Goal: Task Accomplishment & Management: Use online tool/utility

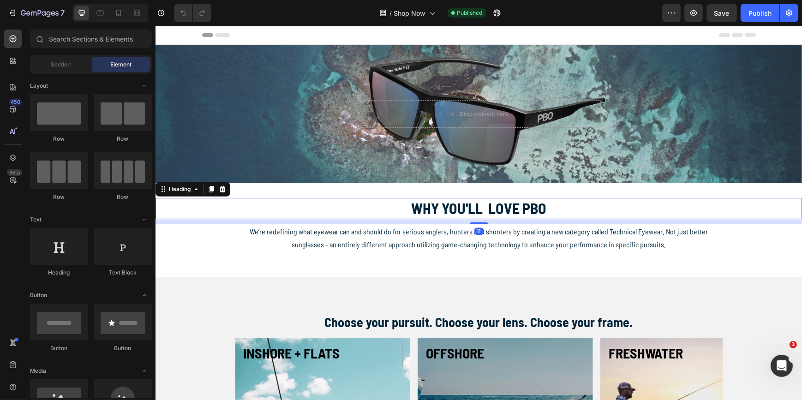
click at [479, 210] on strong "WHY YOU'LL LOVE PBO" at bounding box center [478, 208] width 135 height 18
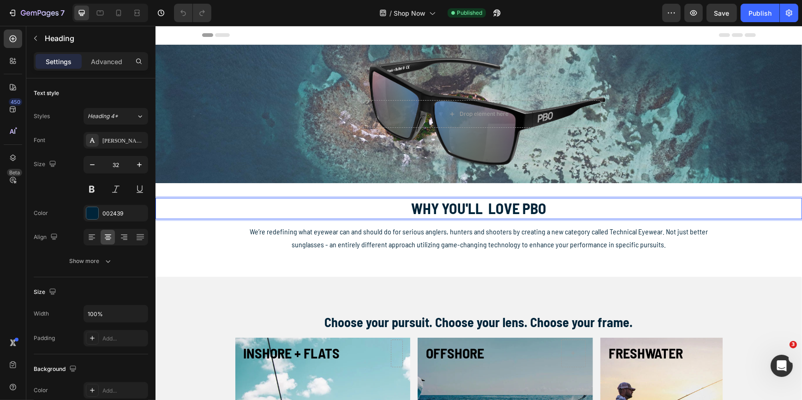
click at [528, 207] on strong "WHY YOU'LL LOVE PBO" at bounding box center [478, 208] width 135 height 18
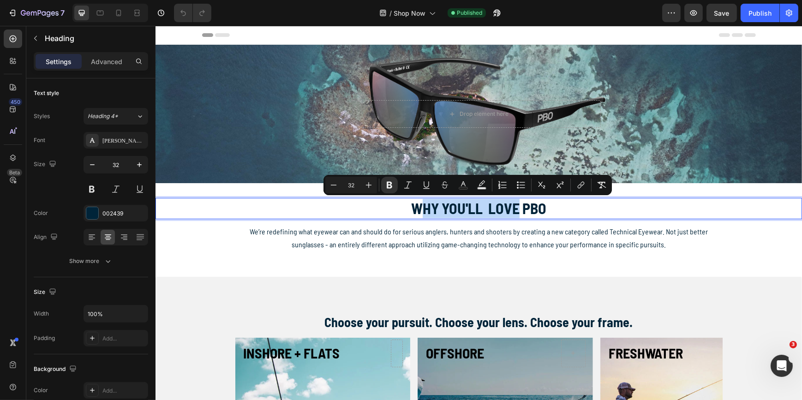
drag, startPoint x: 514, startPoint y: 207, endPoint x: 421, endPoint y: 208, distance: 93.2
click at [421, 208] on strong "WHY YOU'LL LOVE PBO" at bounding box center [478, 208] width 135 height 18
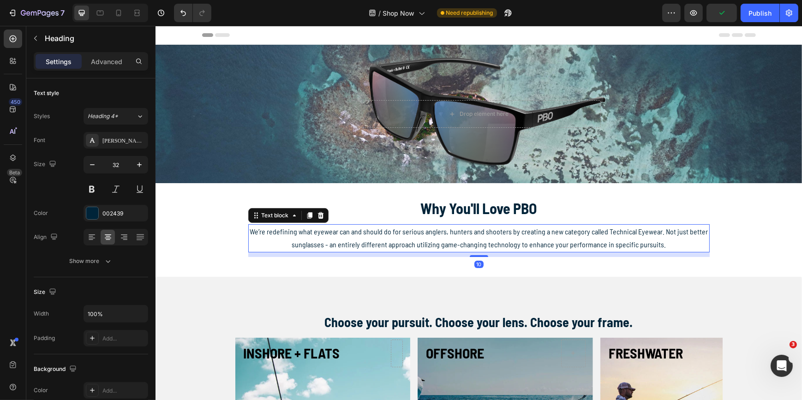
click at [431, 234] on span "We’re redefining what eyewear can and should do for serious anglers, hunters an…" at bounding box center [478, 238] width 458 height 22
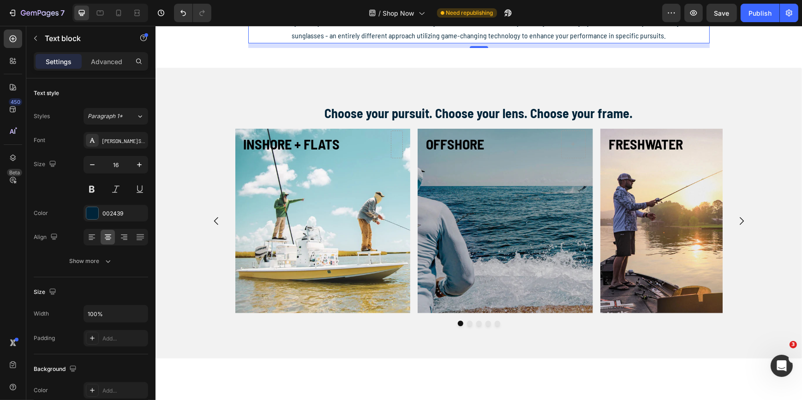
scroll to position [210, 0]
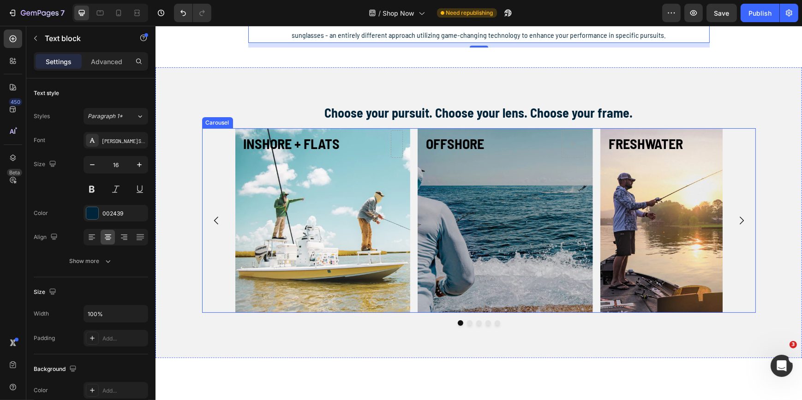
click at [467, 323] on button "Dot" at bounding box center [470, 323] width 6 height 6
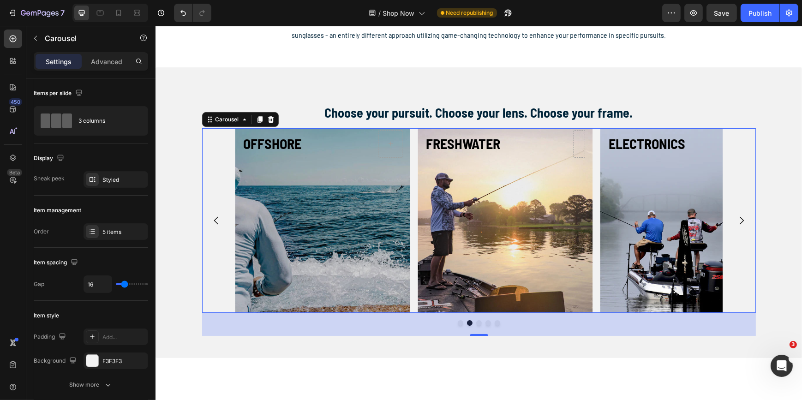
click at [475, 323] on div "50" at bounding box center [479, 324] width 10 height 7
click at [455, 323] on div "50" at bounding box center [479, 324] width 554 height 23
click at [460, 325] on div "50" at bounding box center [479, 324] width 554 height 23
click at [210, 219] on icon "Carousel Back Arrow" at bounding box center [215, 220] width 11 height 11
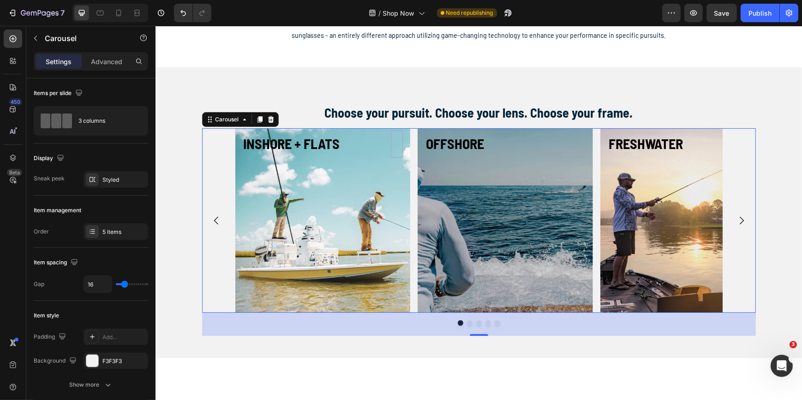
click at [211, 218] on icon "Carousel Back Arrow" at bounding box center [215, 220] width 11 height 11
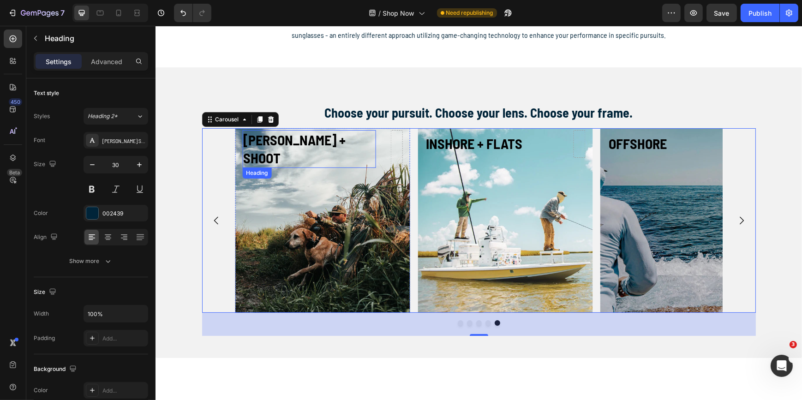
click at [290, 140] on strong "HUNT + SHOOT" at bounding box center [294, 149] width 102 height 35
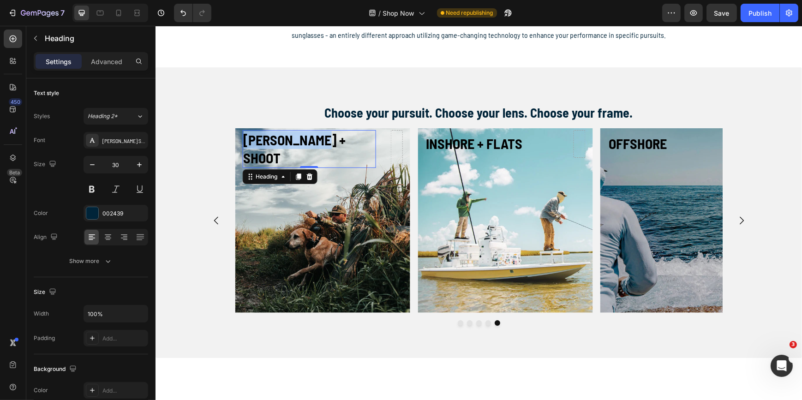
click at [290, 140] on strong "HUNT + SHOOT" at bounding box center [294, 149] width 102 height 35
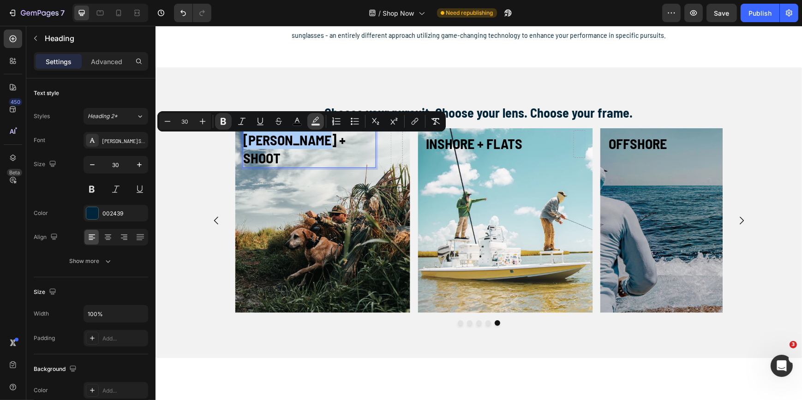
click at [314, 119] on icon "Editor contextual toolbar" at bounding box center [315, 121] width 9 height 9
type input "000000"
type input "77"
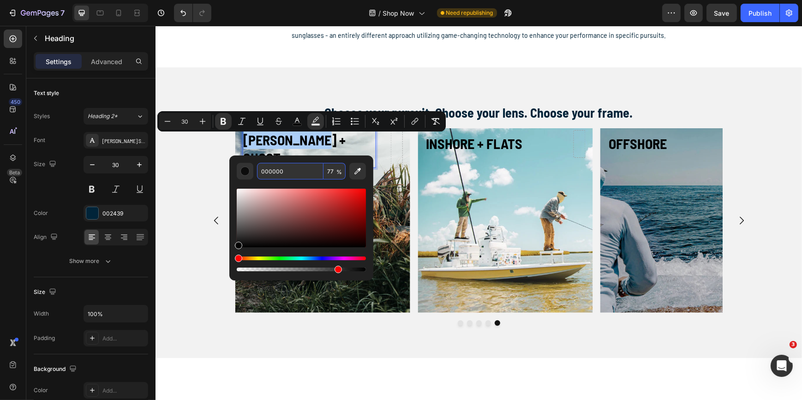
click at [271, 169] on input "000000" at bounding box center [290, 171] width 66 height 17
type input "FFFFFF"
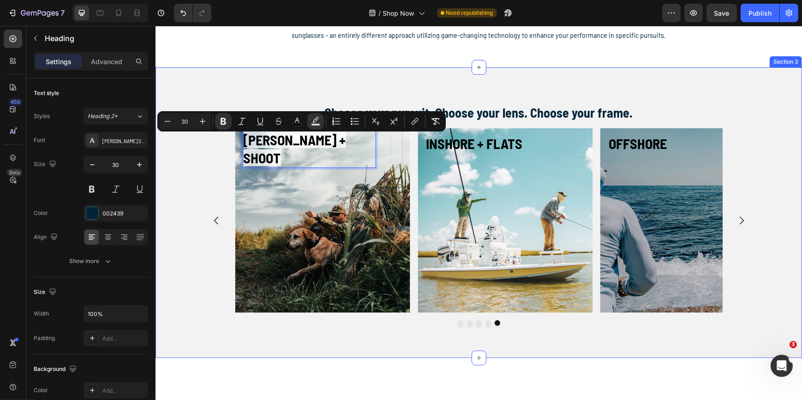
click at [172, 184] on div "INSHORE + FLATS Heading Hero Banner OFFSHORE Heading Hero Banner FRESHWATER Hea…" at bounding box center [478, 232] width 633 height 208
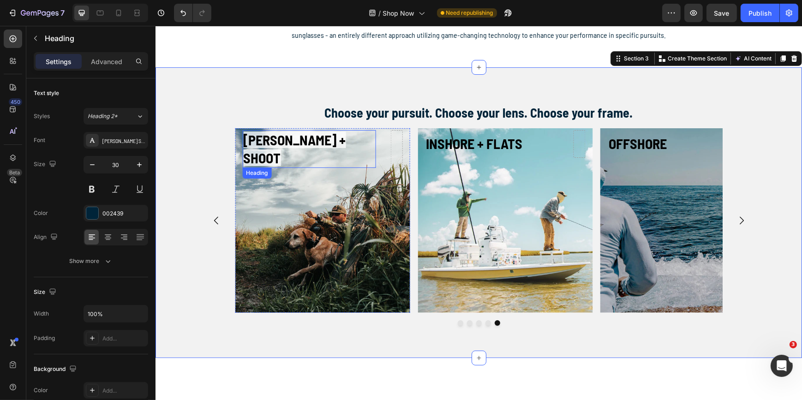
click at [268, 143] on strong "HUNT + SHOOT" at bounding box center [294, 149] width 102 height 35
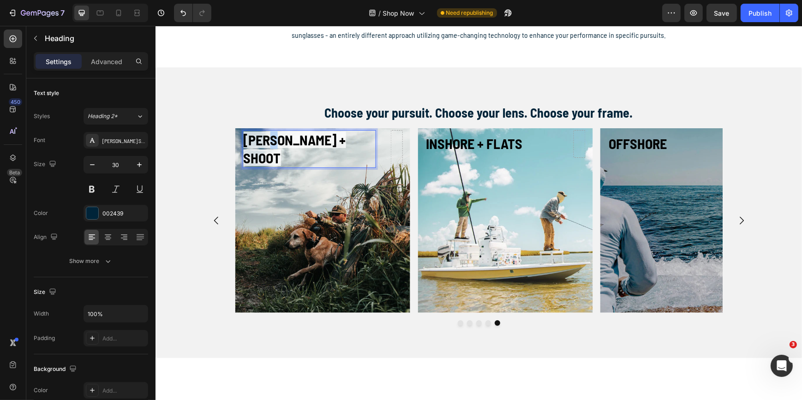
click at [270, 142] on strong "HUNT + SHOOT" at bounding box center [294, 149] width 102 height 35
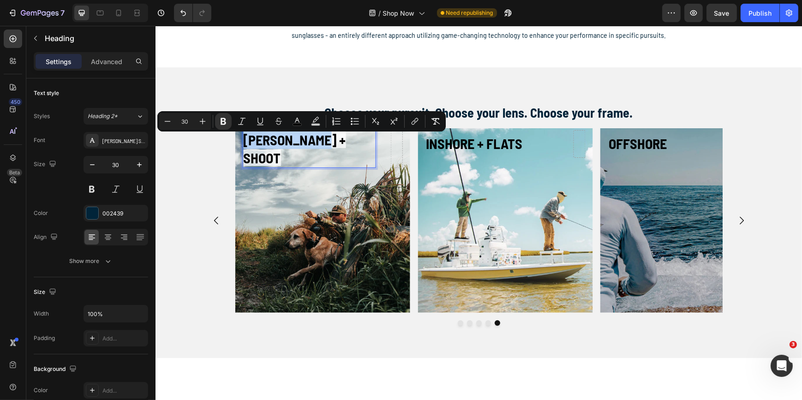
click at [258, 143] on strong "HUNT + SHOOT" at bounding box center [294, 149] width 102 height 35
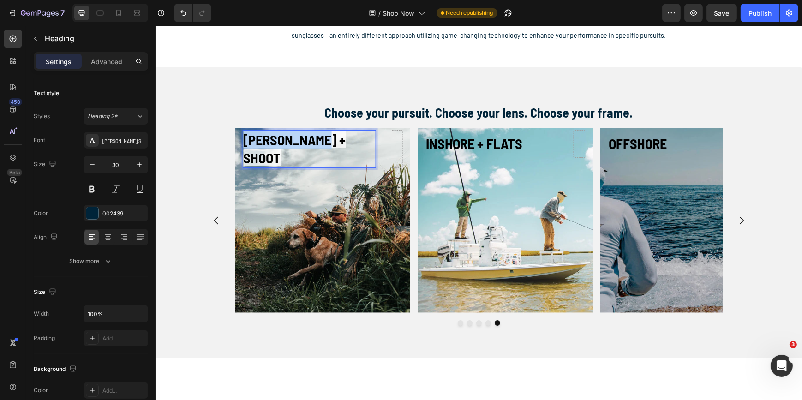
click at [258, 143] on strong "HUNT + SHOOT" at bounding box center [294, 149] width 102 height 35
click at [278, 144] on strong "Hunt + Shoot" at bounding box center [294, 149] width 102 height 35
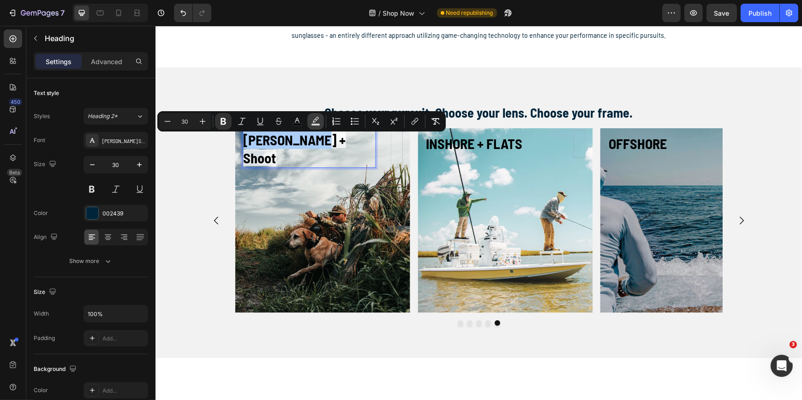
click at [317, 121] on icon "Editor contextual toolbar" at bounding box center [315, 121] width 9 height 9
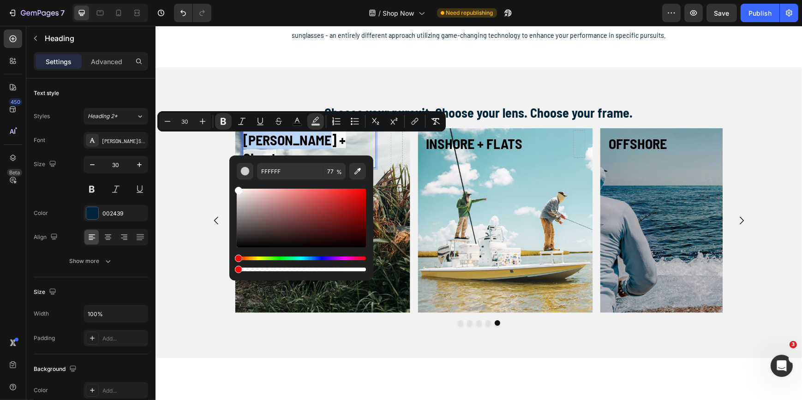
type input "0"
drag, startPoint x: 493, startPoint y: 296, endPoint x: 207, endPoint y: 277, distance: 287.3
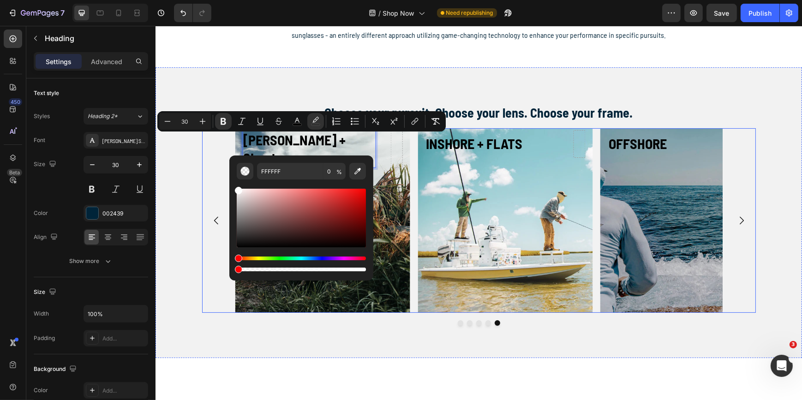
click at [202, 189] on div "INSHORE + FLATS Heading Hero Banner OFFSHORE Heading Hero Banner FRESHWATER Hea…" at bounding box center [479, 220] width 554 height 185
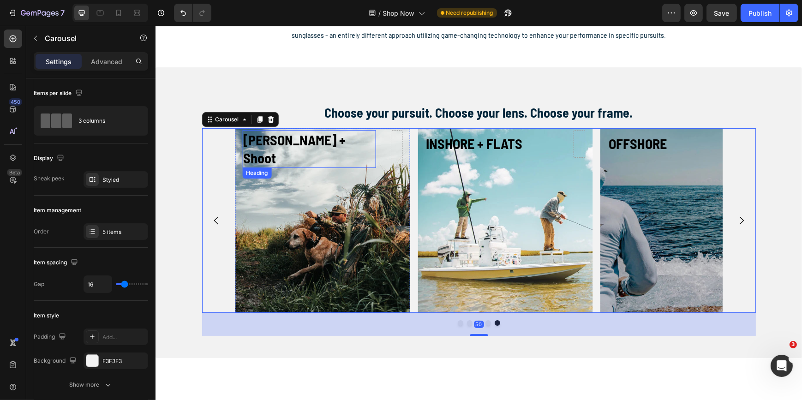
click at [273, 145] on strong "Hunt + Shoot" at bounding box center [294, 149] width 102 height 35
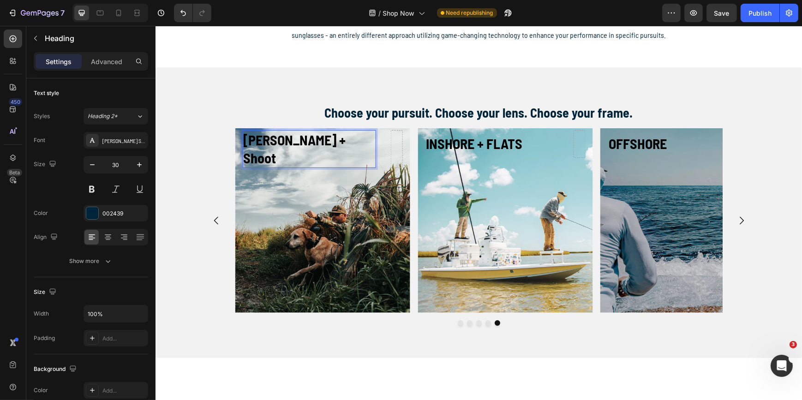
click at [273, 145] on strong "Hunt + Shoot" at bounding box center [294, 149] width 102 height 35
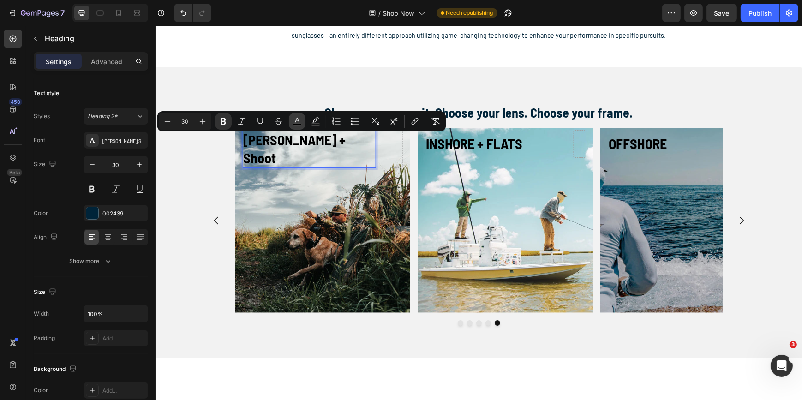
click at [300, 122] on icon "Editor contextual toolbar" at bounding box center [297, 121] width 9 height 9
type input "000000"
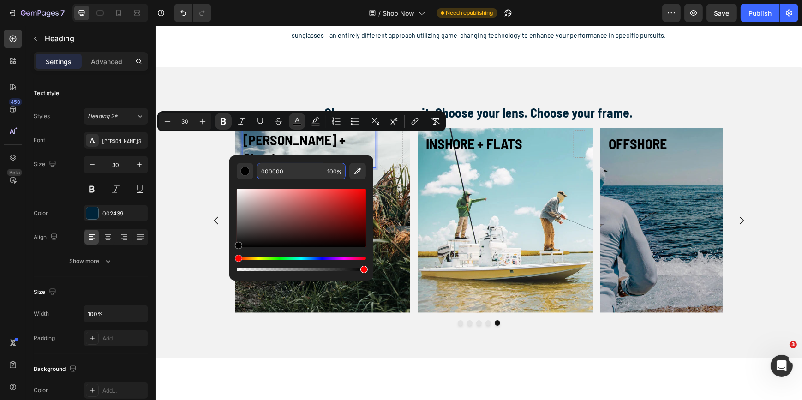
click at [270, 170] on input "000000" at bounding box center [290, 171] width 66 height 17
click at [270, 170] on input "000f000" at bounding box center [290, 171] width 66 height 17
type input "FFFFFF"
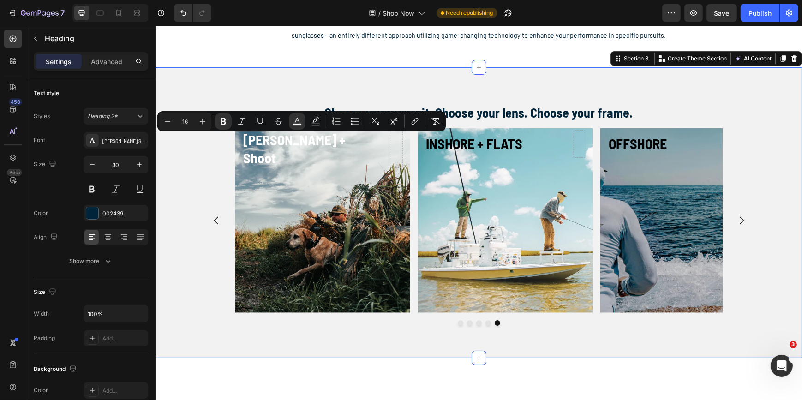
click at [191, 200] on div "INSHORE + FLATS Heading Hero Banner OFFSHORE Heading Hero Banner FRESHWATER Hea…" at bounding box center [478, 232] width 633 height 208
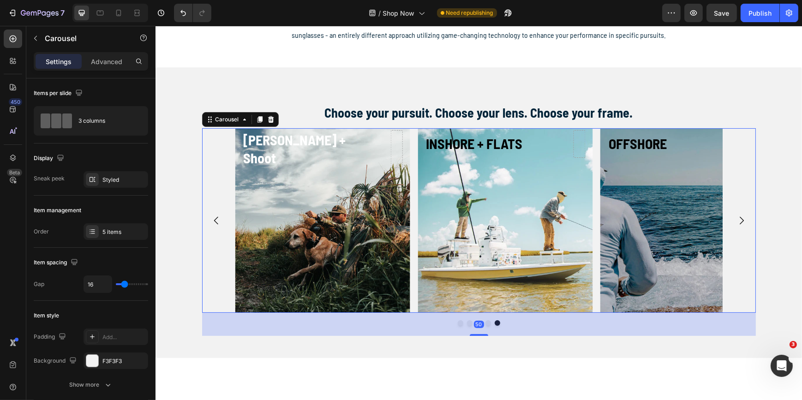
click at [737, 220] on icon "Carousel Next Arrow" at bounding box center [741, 220] width 11 height 11
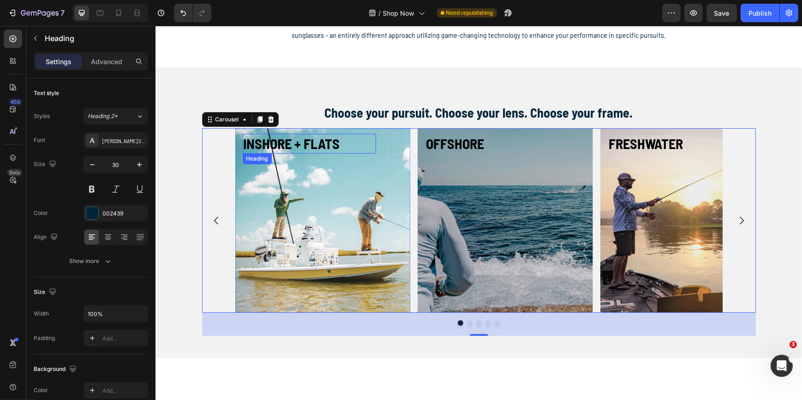
click at [308, 148] on strong "INSHORE + FLATS" at bounding box center [291, 143] width 96 height 17
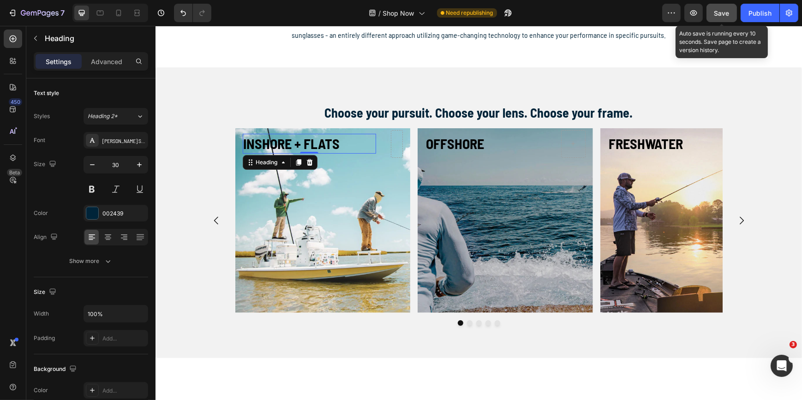
click at [720, 12] on span "Save" at bounding box center [721, 13] width 15 height 8
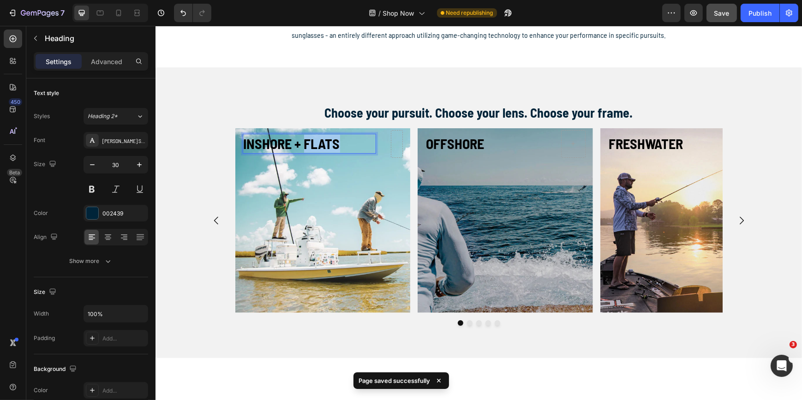
click at [311, 143] on strong "INSHORE + FLATS" at bounding box center [291, 143] width 96 height 17
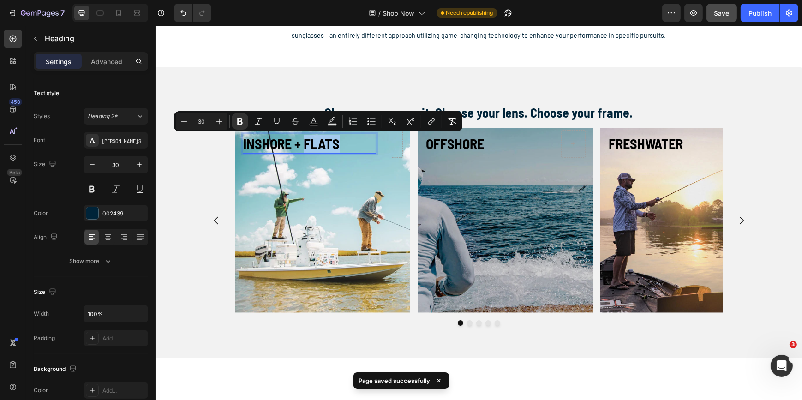
click at [311, 143] on strong "INSHORE + FLATS" at bounding box center [291, 143] width 96 height 17
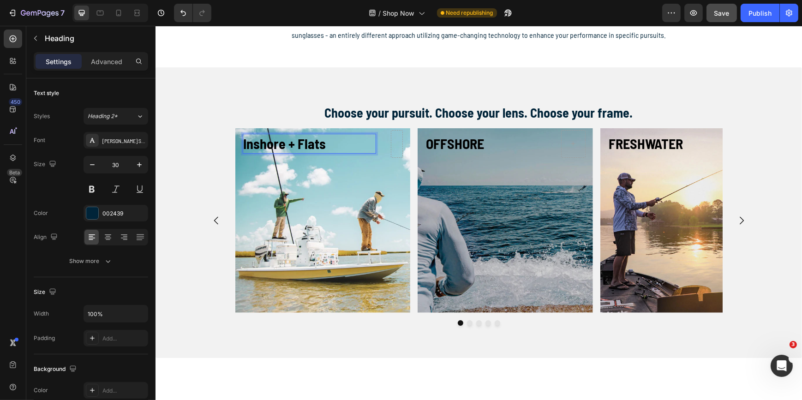
click at [304, 148] on strong "Inshore + Flats" at bounding box center [284, 143] width 83 height 17
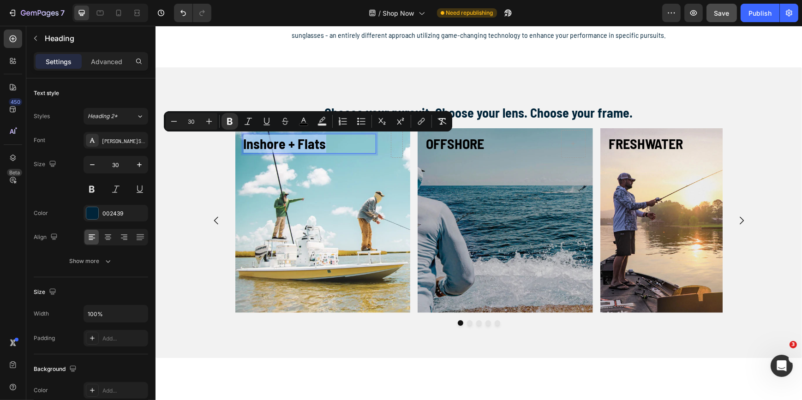
click at [304, 148] on strong "Inshore + Flats" at bounding box center [284, 143] width 83 height 17
click at [297, 121] on icon "Editor contextual toolbar" at bounding box center [297, 121] width 9 height 9
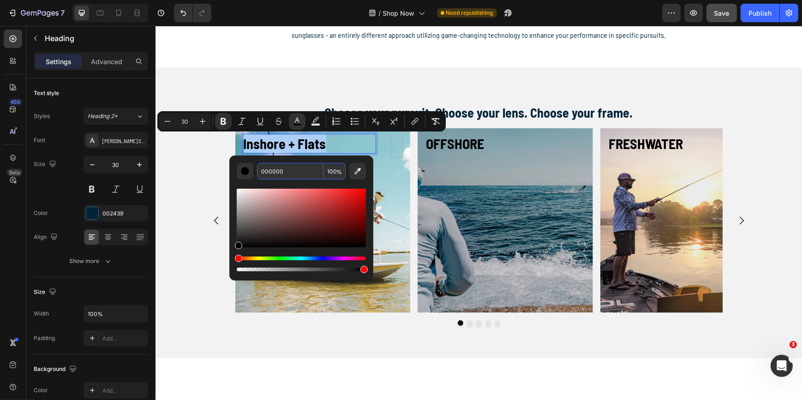
click at [267, 173] on input "000000" at bounding box center [290, 171] width 66 height 17
type input "FFFFFF"
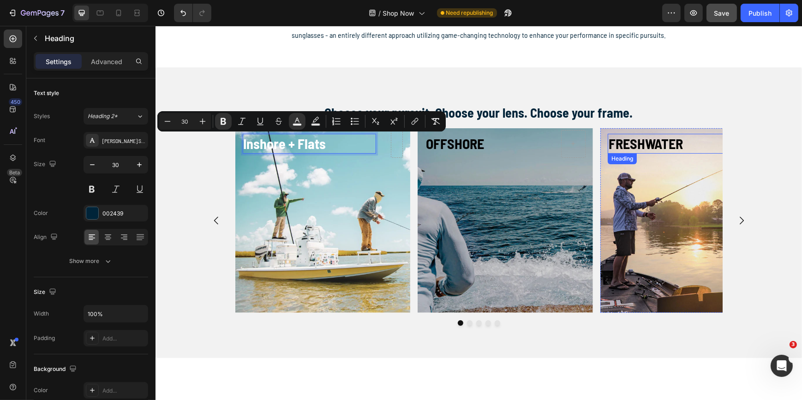
click at [641, 148] on strong "FRESHWATER" at bounding box center [645, 143] width 74 height 17
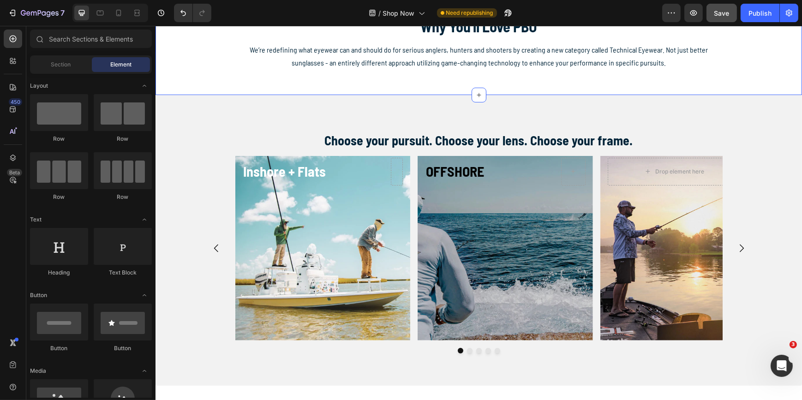
scroll to position [189, 0]
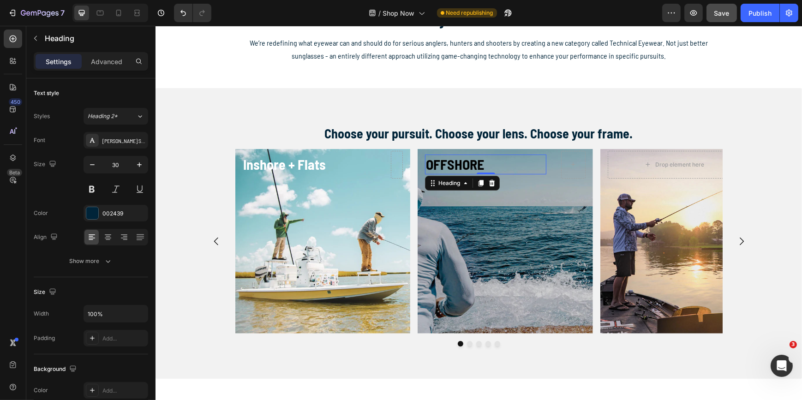
click at [441, 163] on strong "OFFSHORE" at bounding box center [455, 164] width 58 height 17
click at [448, 164] on strong "OFFSHORE" at bounding box center [455, 164] width 58 height 17
click at [459, 166] on strong "Offshore" at bounding box center [450, 164] width 49 height 17
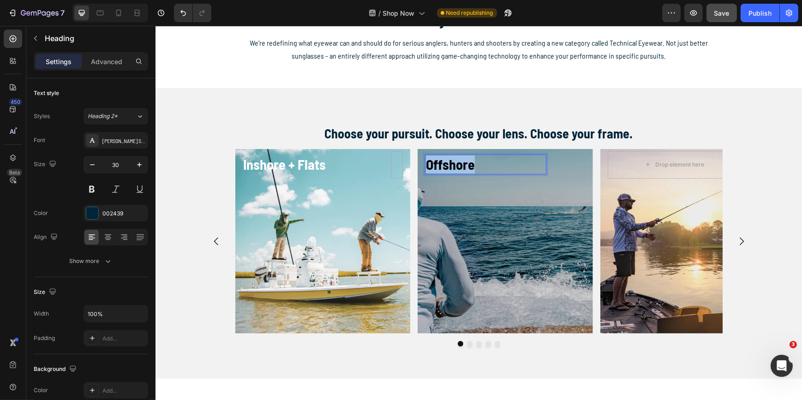
click at [459, 166] on strong "Offshore" at bounding box center [450, 164] width 49 height 17
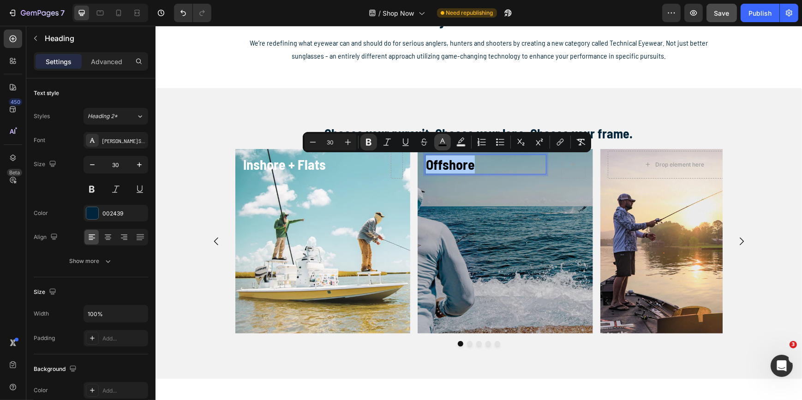
click at [440, 141] on icon "Editor contextual toolbar" at bounding box center [442, 142] width 9 height 9
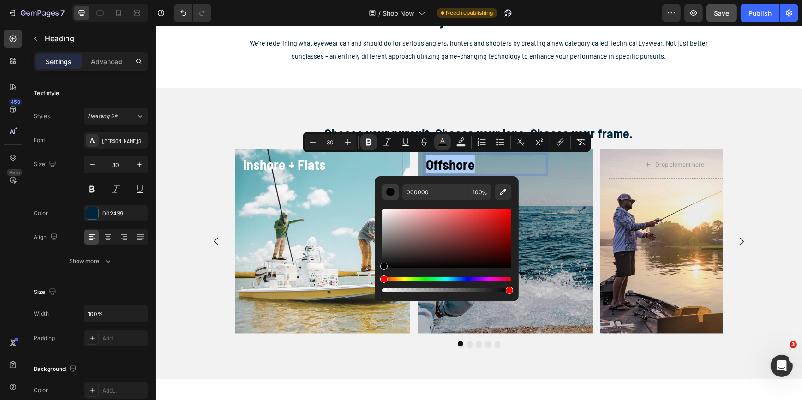
click at [392, 192] on div "Editor contextual toolbar" at bounding box center [390, 191] width 9 height 9
click at [428, 194] on input "000000" at bounding box center [435, 192] width 66 height 17
type input "FFFFFF"
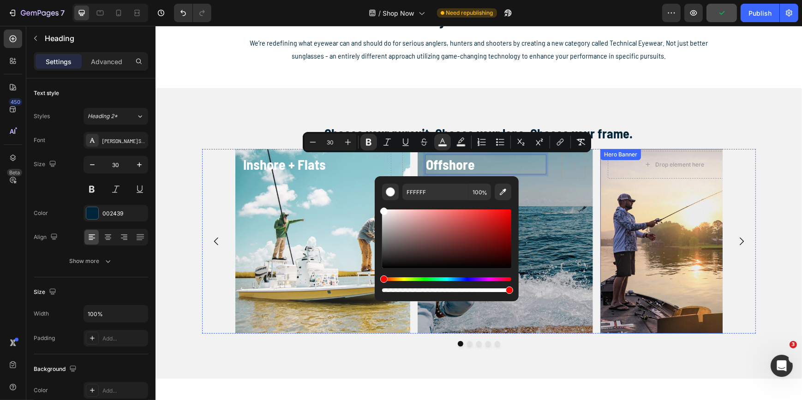
click at [636, 186] on div "Overlay" at bounding box center [687, 241] width 175 height 185
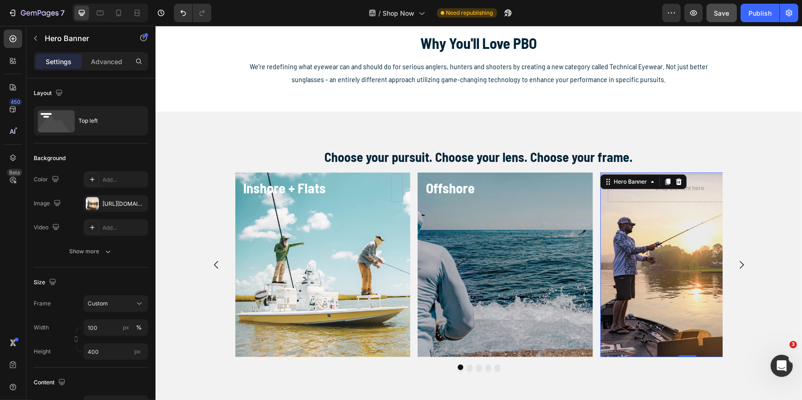
scroll to position [147, 0]
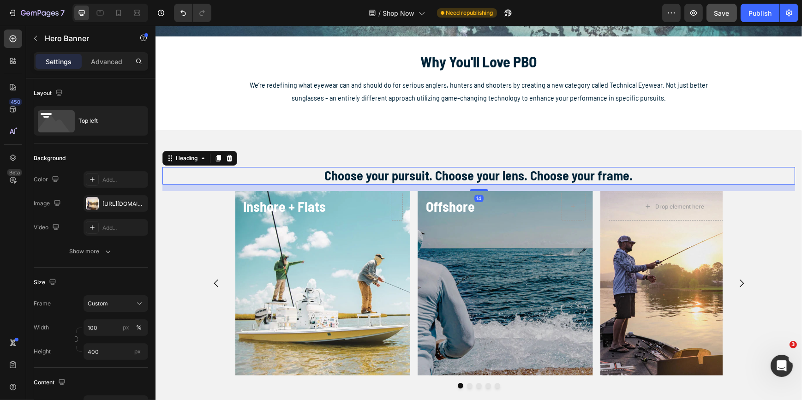
click at [648, 170] on h2 "Choose your pursuit. Choose your lens. Choose your frame." at bounding box center [478, 176] width 633 height 18
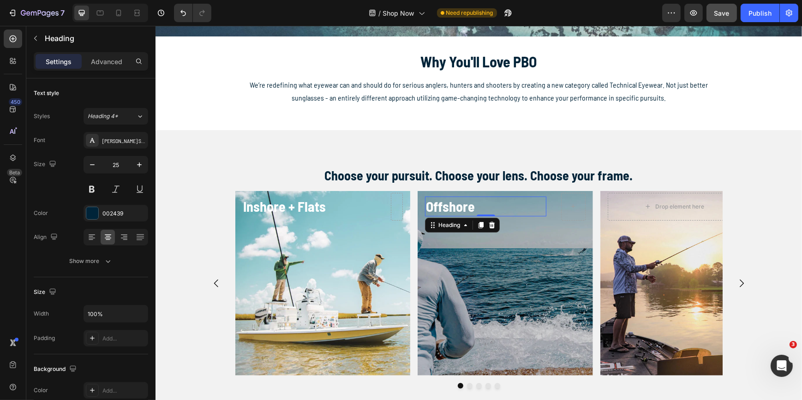
click at [450, 212] on strong "Offshore" at bounding box center [450, 206] width 49 height 17
click at [479, 224] on icon at bounding box center [480, 225] width 5 height 6
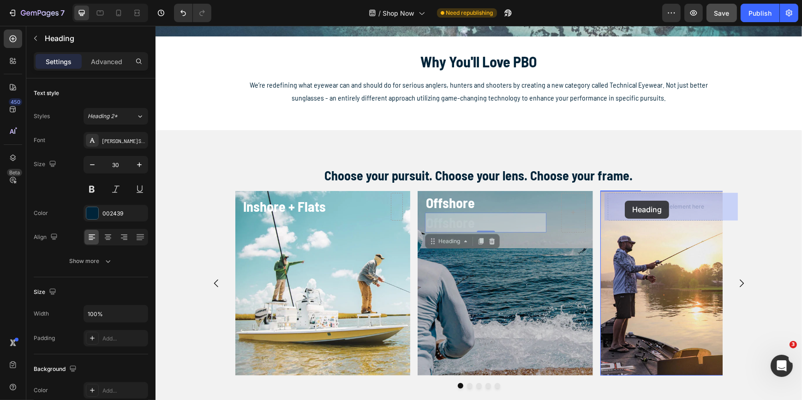
drag, startPoint x: 428, startPoint y: 243, endPoint x: 624, endPoint y: 201, distance: 200.6
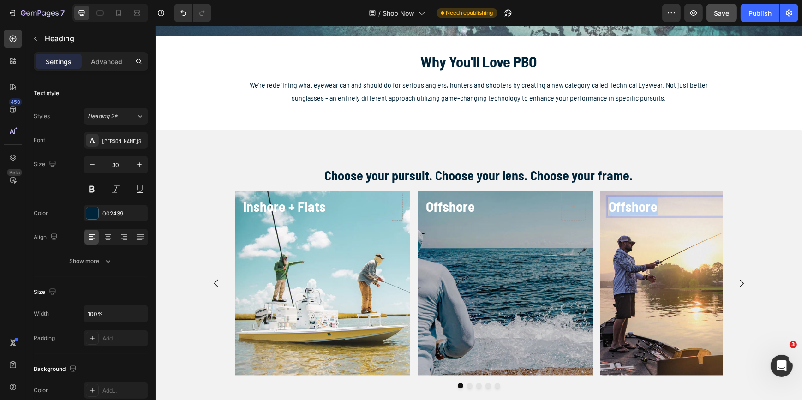
click at [618, 207] on strong "Offshore" at bounding box center [632, 206] width 49 height 17
click at [736, 286] on icon "Carousel Next Arrow" at bounding box center [741, 283] width 11 height 11
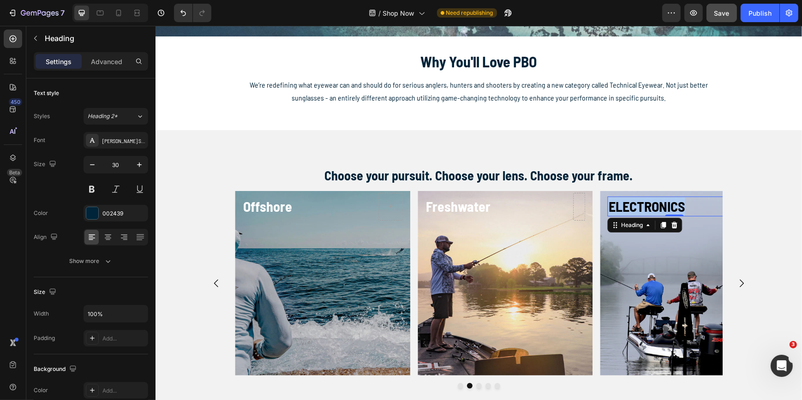
click at [637, 205] on strong "ELECTRONICS" at bounding box center [646, 206] width 77 height 17
click at [637, 205] on strong "Electronics" at bounding box center [640, 206] width 64 height 17
click at [638, 205] on strong "Electronics" at bounding box center [640, 206] width 64 height 17
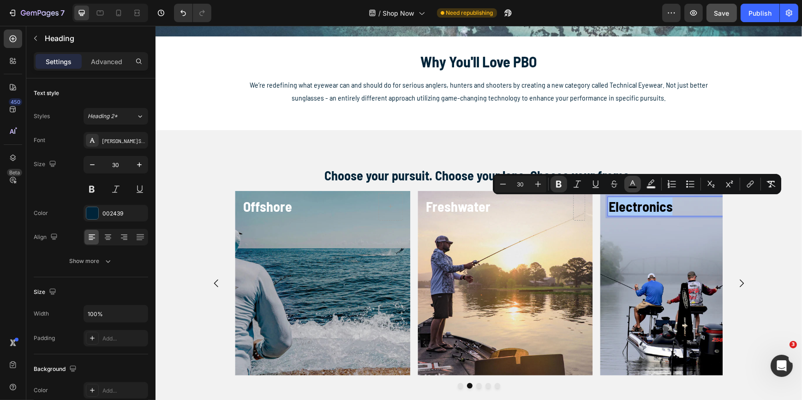
click at [635, 183] on icon "Editor contextual toolbar" at bounding box center [632, 184] width 9 height 9
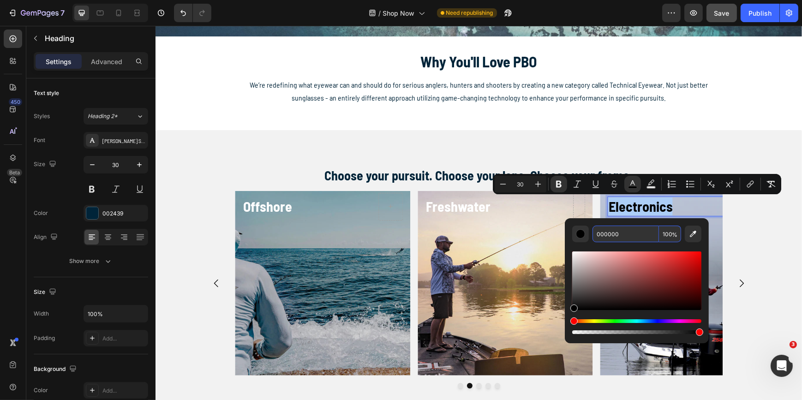
click at [612, 233] on input "000000" at bounding box center [626, 234] width 66 height 17
type input "FFFFFF"
click at [680, 206] on p "Electronics" at bounding box center [674, 207] width 132 height 18
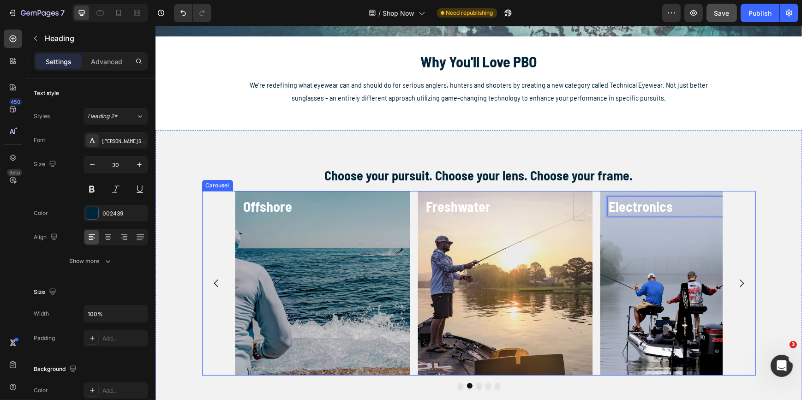
click at [736, 282] on icon "Carousel Next Arrow" at bounding box center [741, 283] width 11 height 11
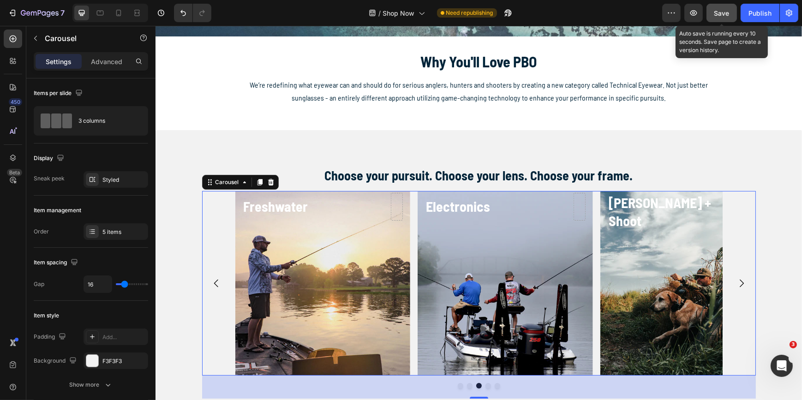
click at [718, 12] on span "Save" at bounding box center [721, 13] width 15 height 8
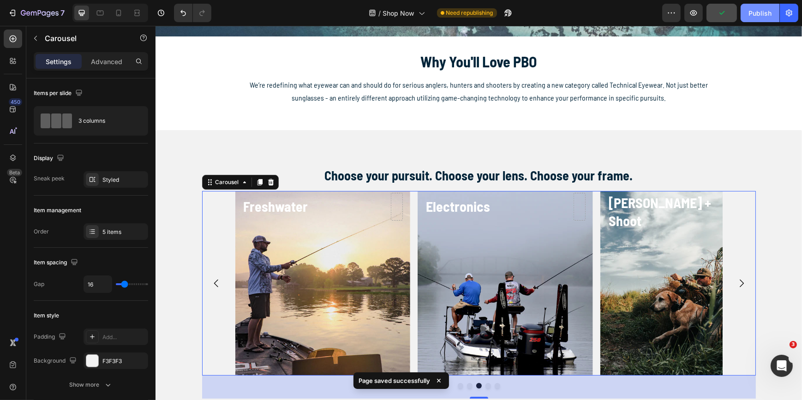
click at [754, 12] on div "Publish" at bounding box center [760, 13] width 23 height 10
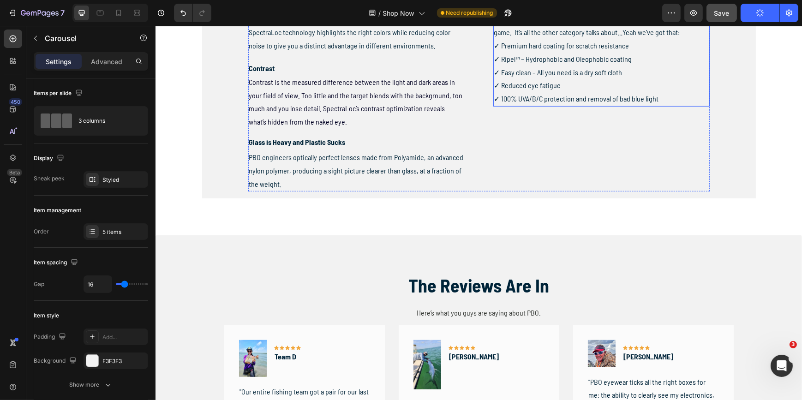
scroll to position [776, 0]
